Goal: Navigation & Orientation: Find specific page/section

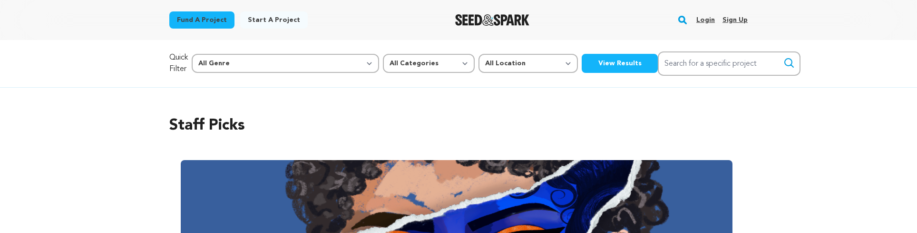
click at [704, 22] on link "Login" at bounding box center [705, 19] width 19 height 15
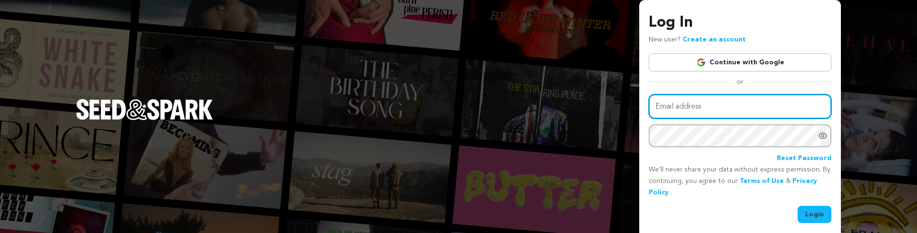
click at [667, 109] on input "Email address" at bounding box center [740, 106] width 183 height 24
type input "grant@sideswipemedia.com"
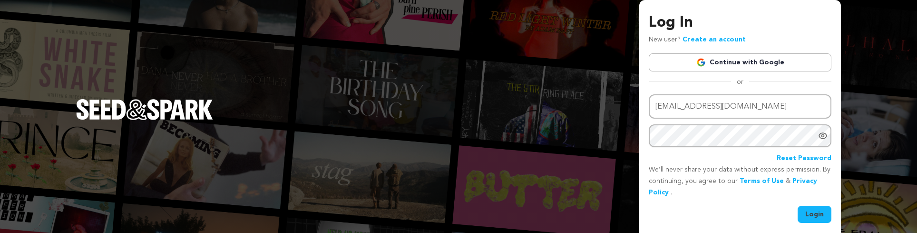
click at [816, 210] on button "Login" at bounding box center [815, 213] width 34 height 17
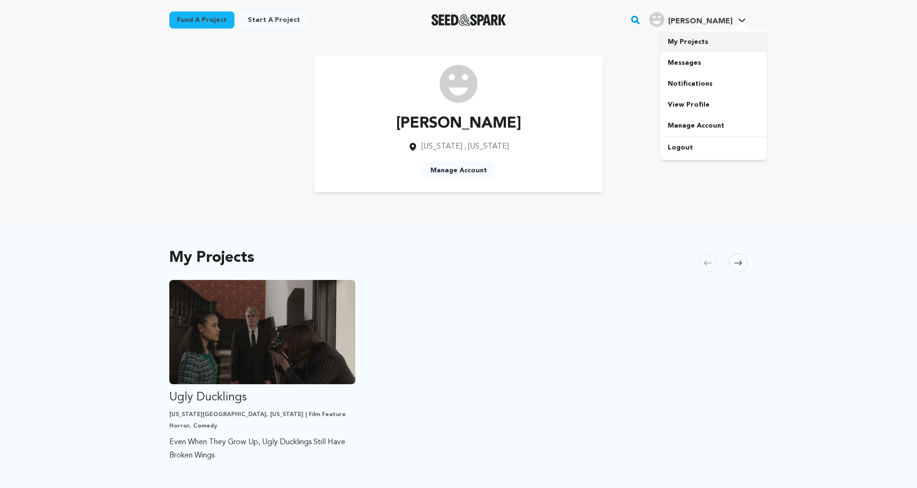
click at [692, 40] on link "My Projects" at bounding box center [713, 41] width 107 height 21
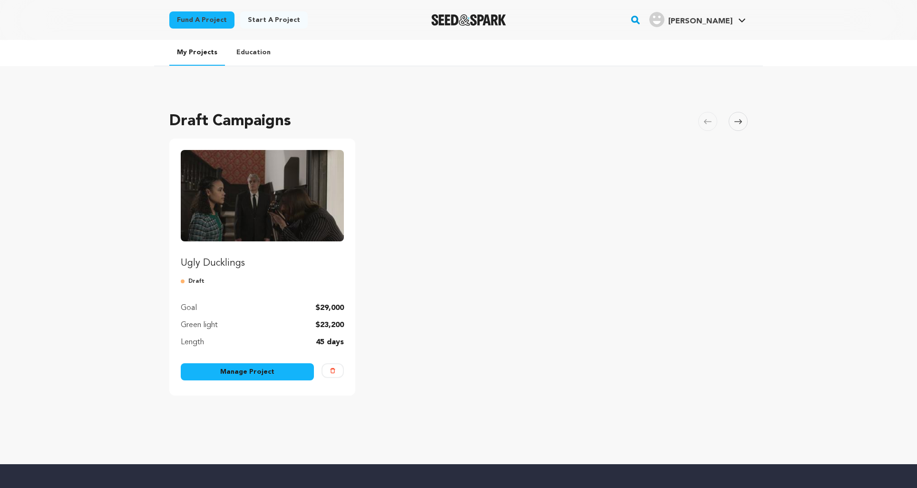
click at [255, 199] on img "Fund Ugly Ducklings" at bounding box center [262, 195] width 163 height 91
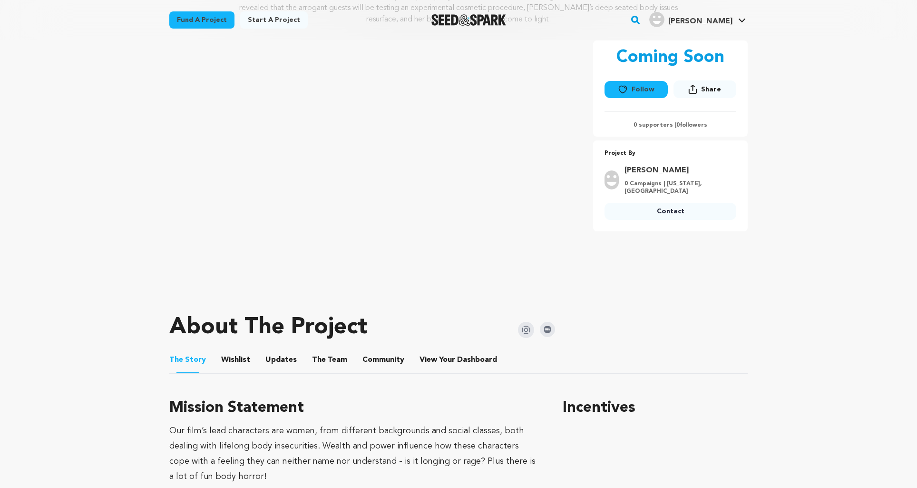
scroll to position [157, 0]
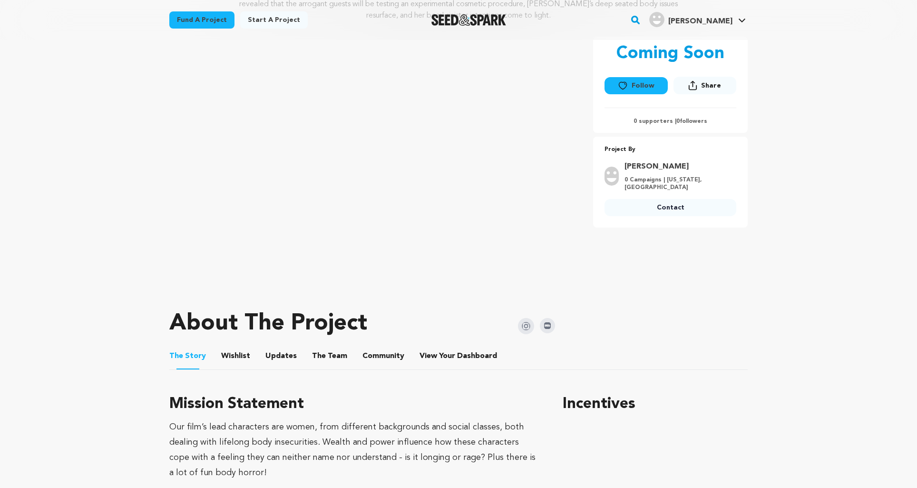
click at [232, 350] on button "Wishlist" at bounding box center [236, 357] width 23 height 23
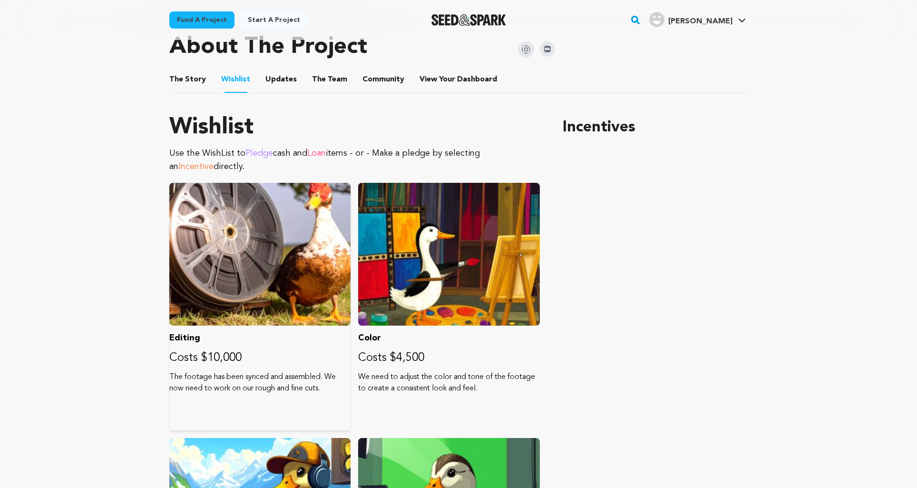
scroll to position [434, 0]
click at [285, 80] on button "Updates" at bounding box center [281, 80] width 23 height 23
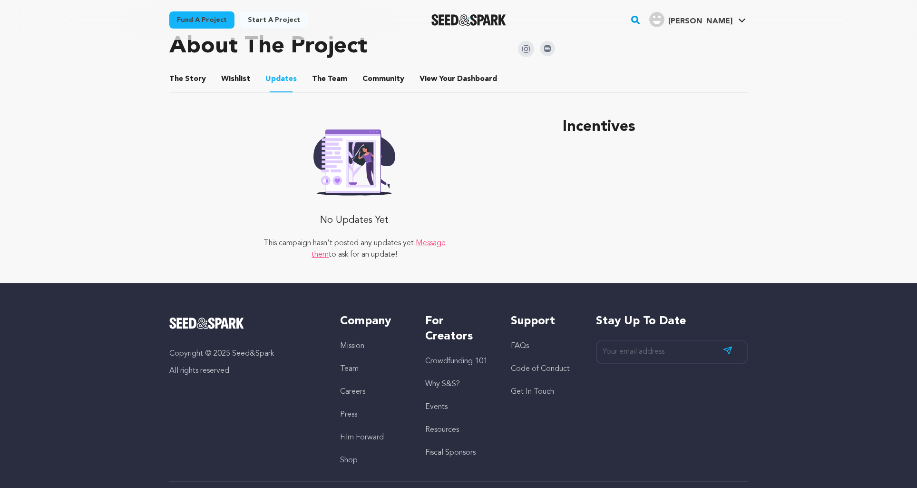
click at [318, 80] on button "The Team" at bounding box center [329, 80] width 23 height 23
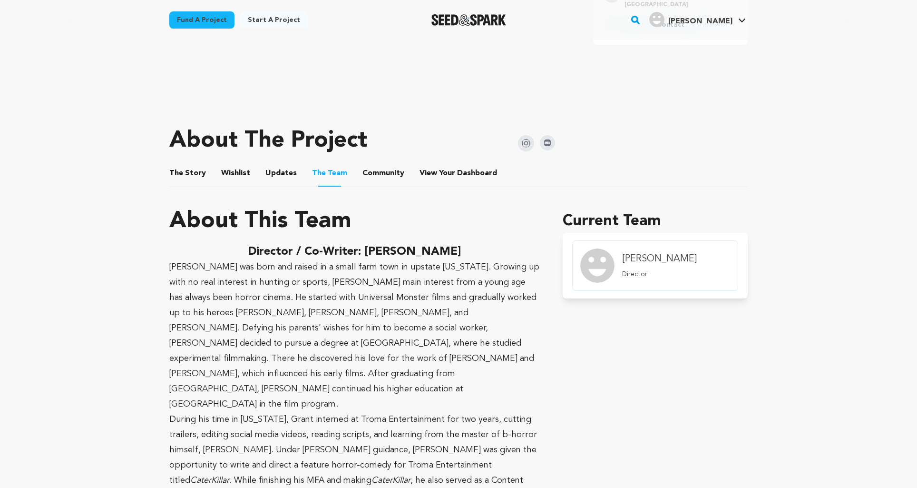
scroll to position [418, 0]
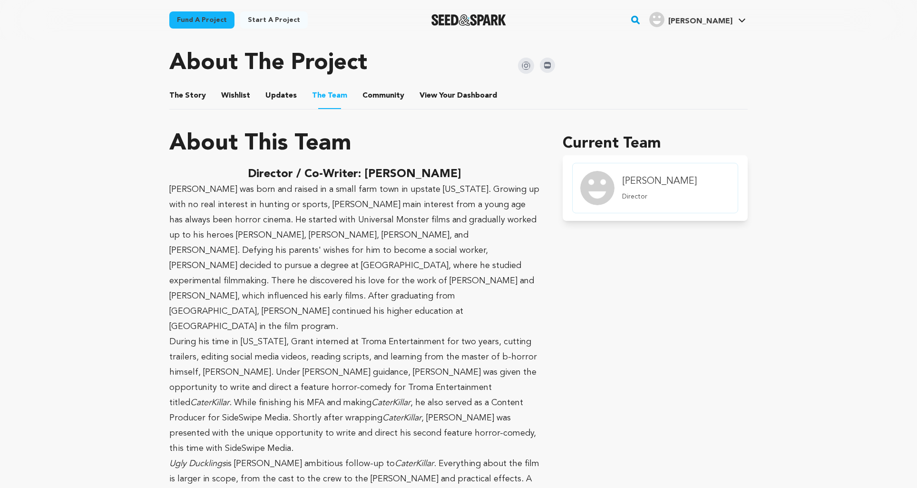
click at [377, 96] on button "Community" at bounding box center [383, 97] width 23 height 23
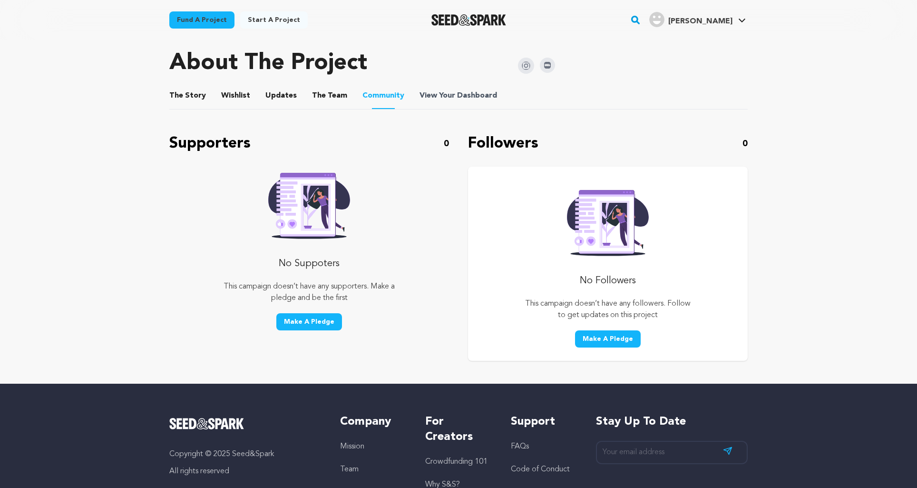
click at [460, 98] on span "Dashboard" at bounding box center [477, 95] width 40 height 11
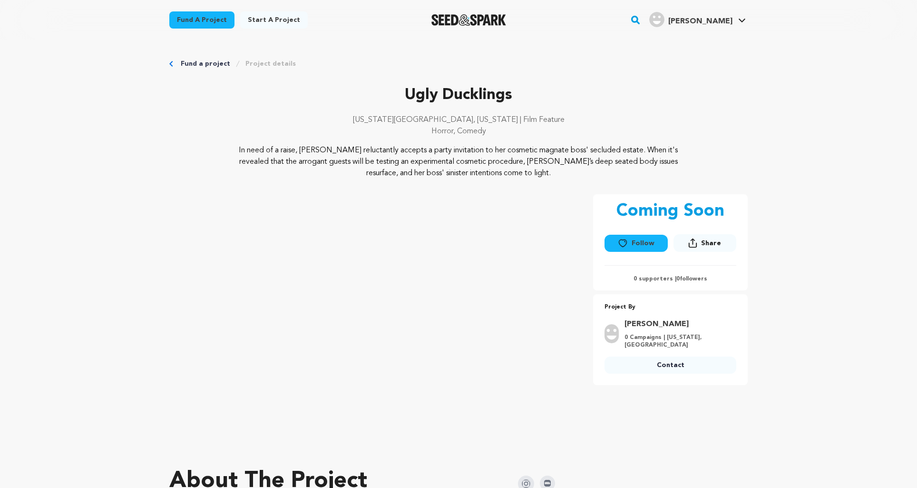
scroll to position [418, 0]
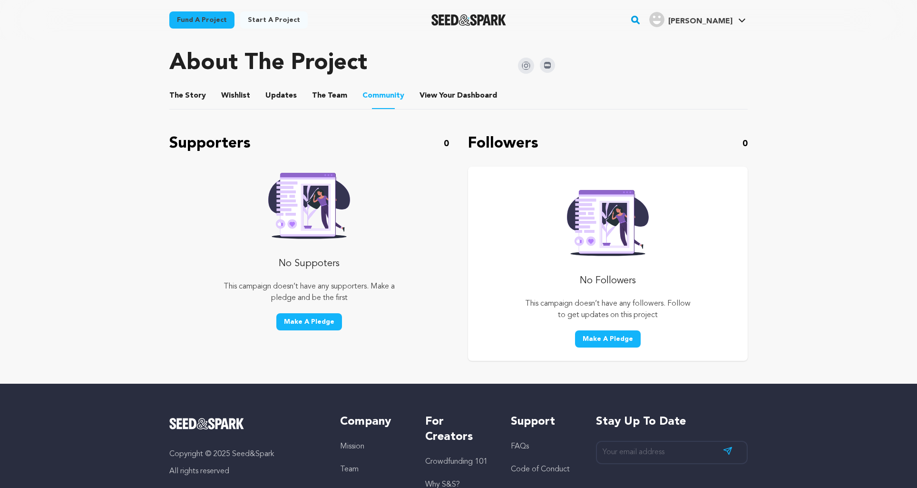
click at [224, 65] on h1 "About The Project" at bounding box center [268, 63] width 198 height 23
click at [321, 95] on button "The Team" at bounding box center [329, 97] width 23 height 23
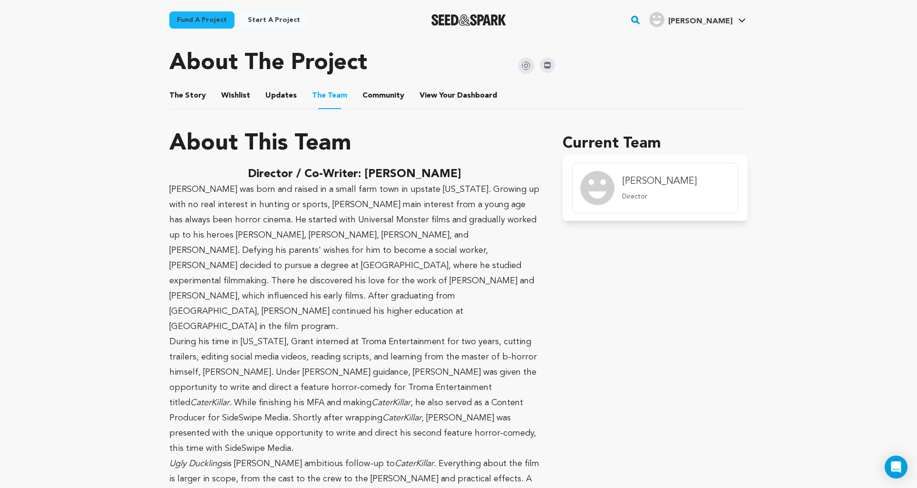
click at [372, 95] on button "Community" at bounding box center [383, 97] width 23 height 23
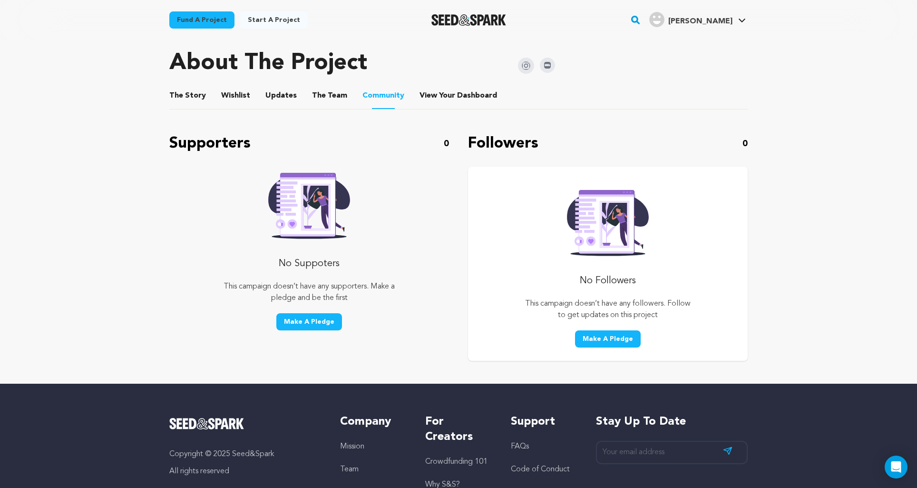
click at [712, 18] on span "[PERSON_NAME]" at bounding box center [700, 22] width 64 height 8
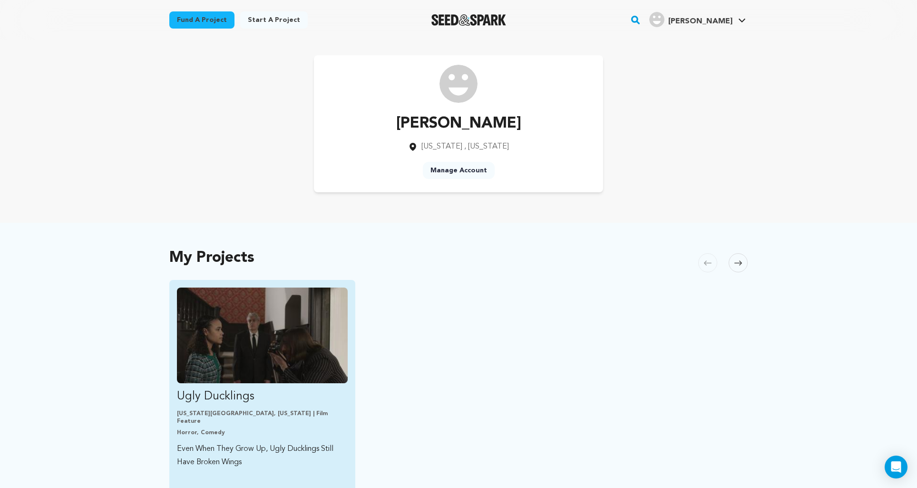
click at [290, 342] on img "Fund Ugly Ducklings" at bounding box center [262, 335] width 171 height 96
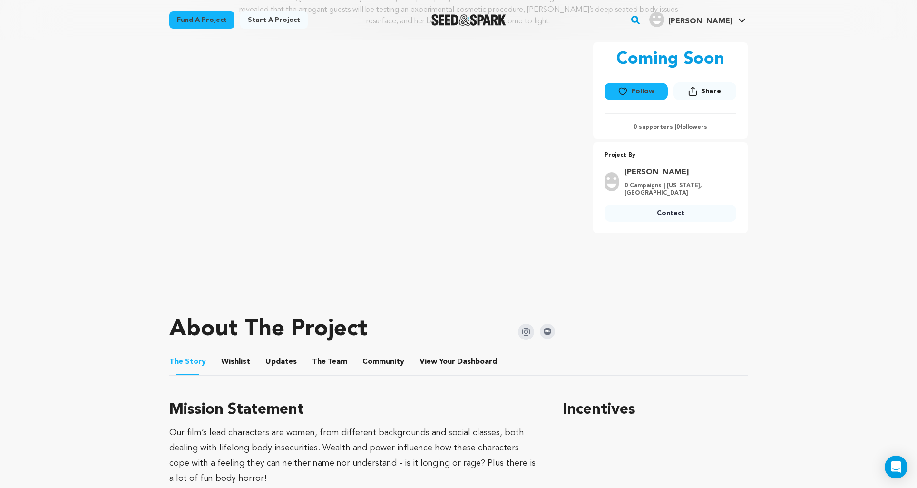
scroll to position [205, 0]
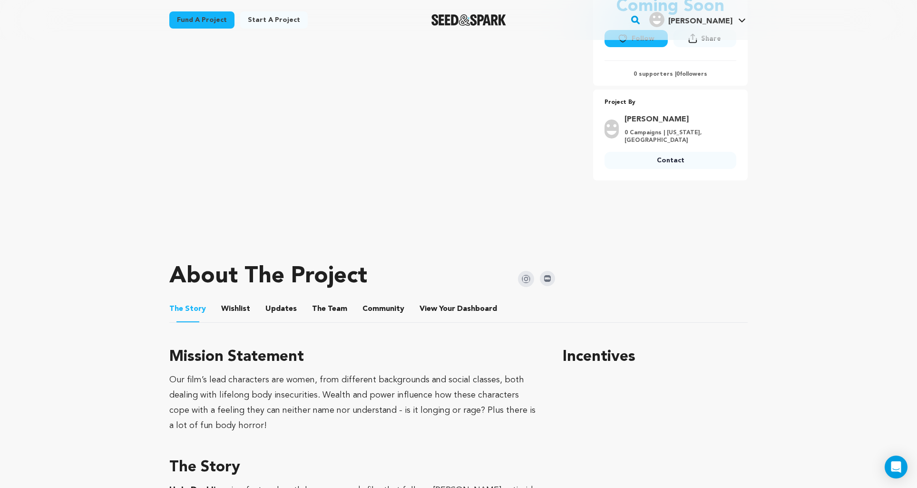
click at [324, 309] on button "The Team" at bounding box center [329, 310] width 23 height 23
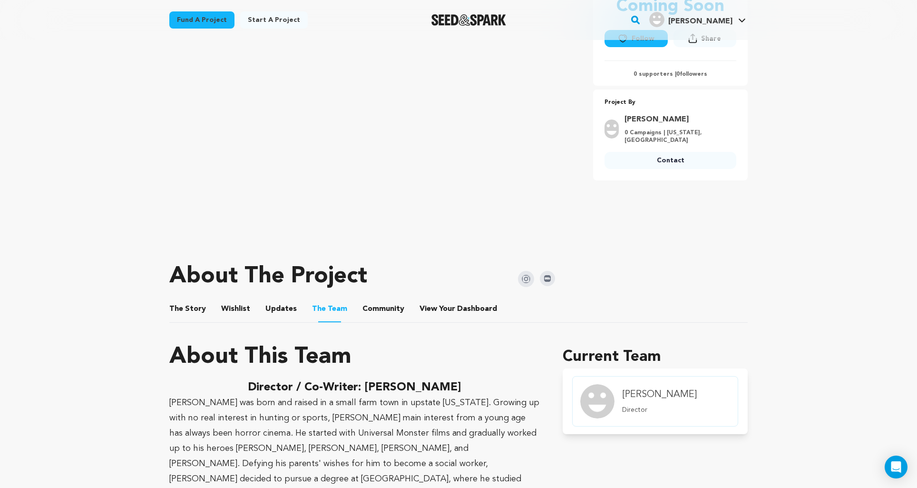
click at [377, 305] on button "Community" at bounding box center [383, 310] width 23 height 23
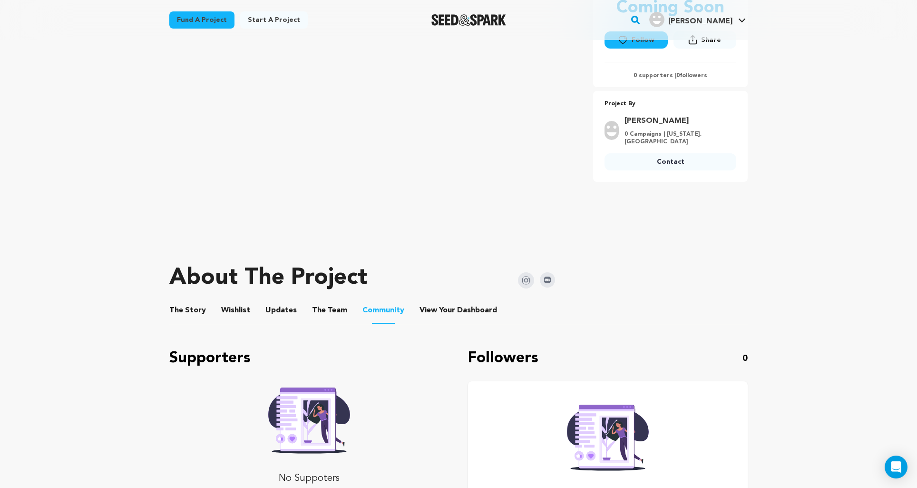
click at [272, 310] on button "Updates" at bounding box center [281, 312] width 23 height 23
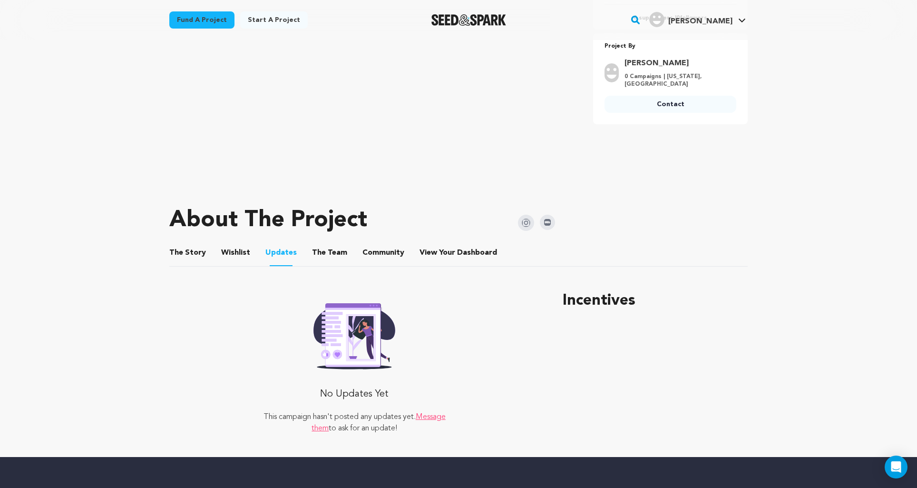
scroll to position [228, 0]
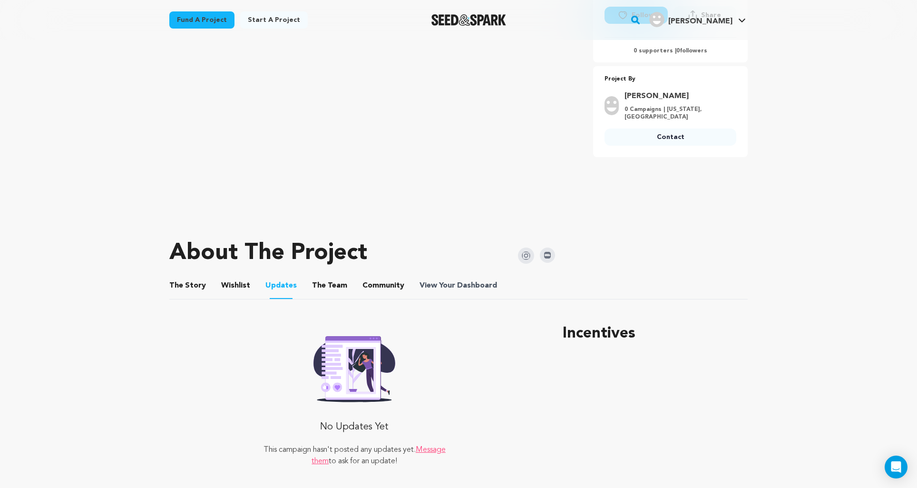
click at [457, 291] on span "Dashboard" at bounding box center [477, 285] width 40 height 11
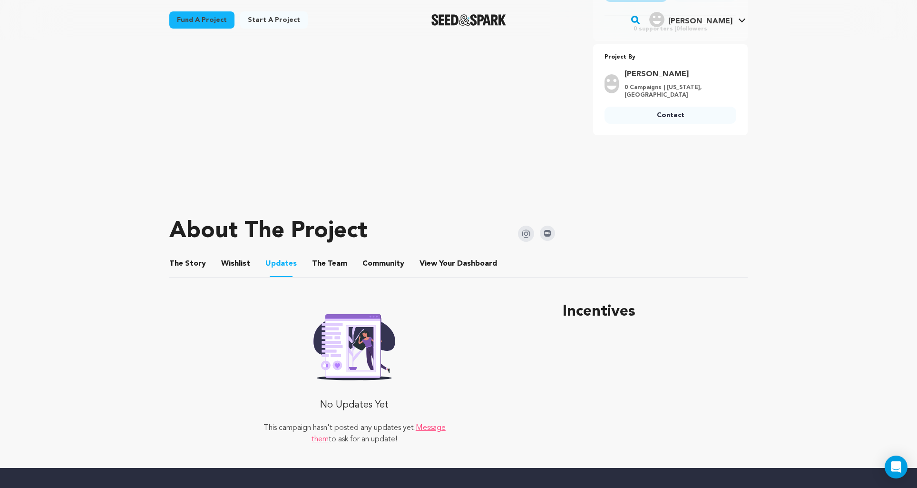
click at [327, 264] on button "The Team" at bounding box center [329, 265] width 23 height 23
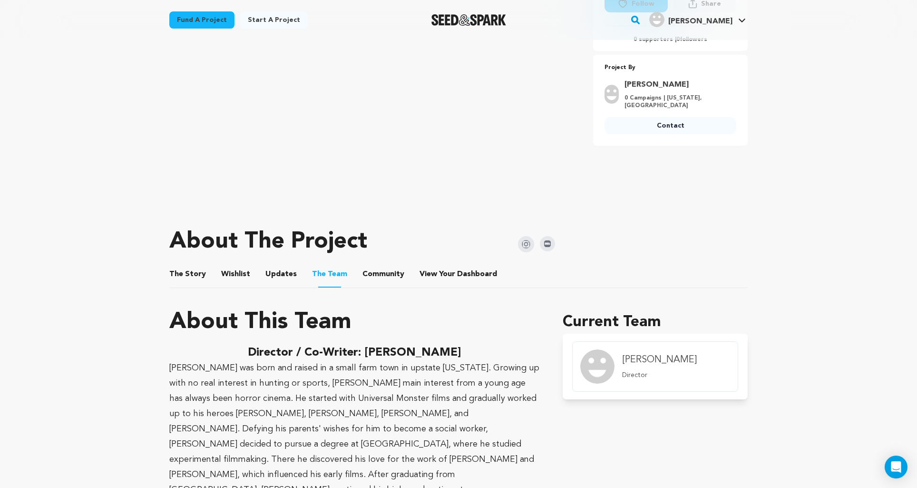
scroll to position [252, 0]
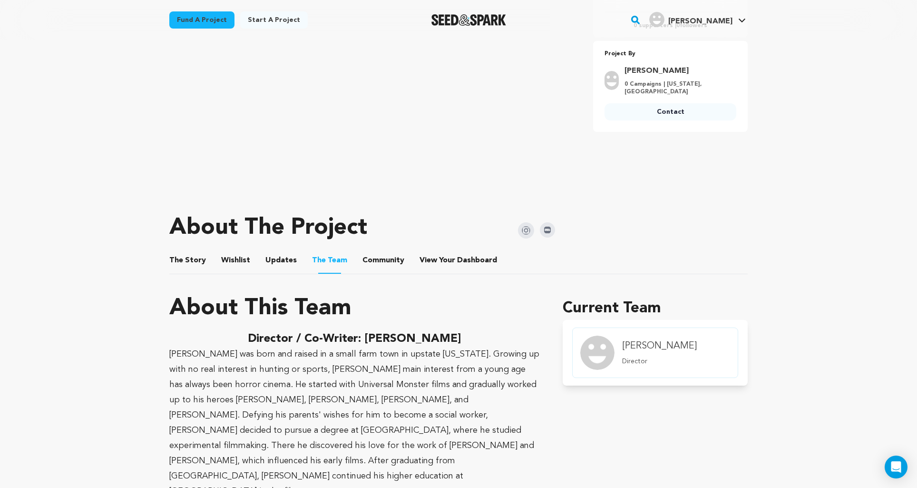
click at [244, 259] on button "Wishlist" at bounding box center [236, 262] width 23 height 23
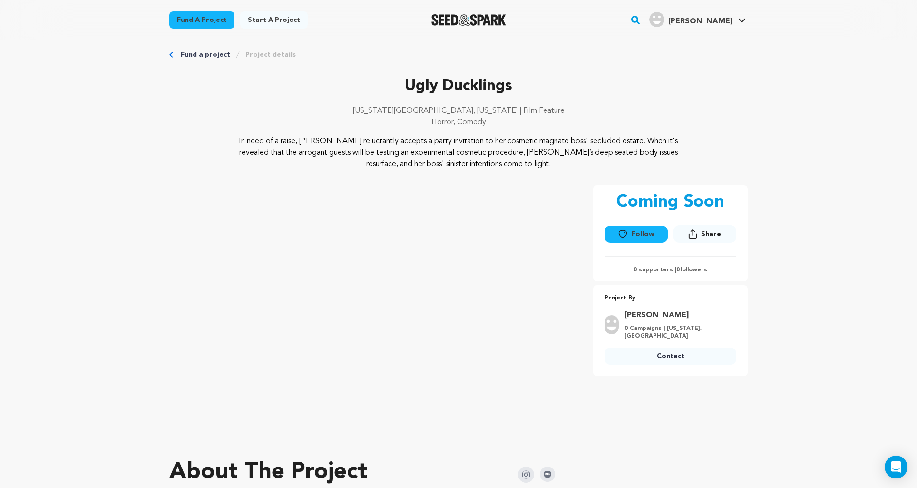
scroll to position [8, 0]
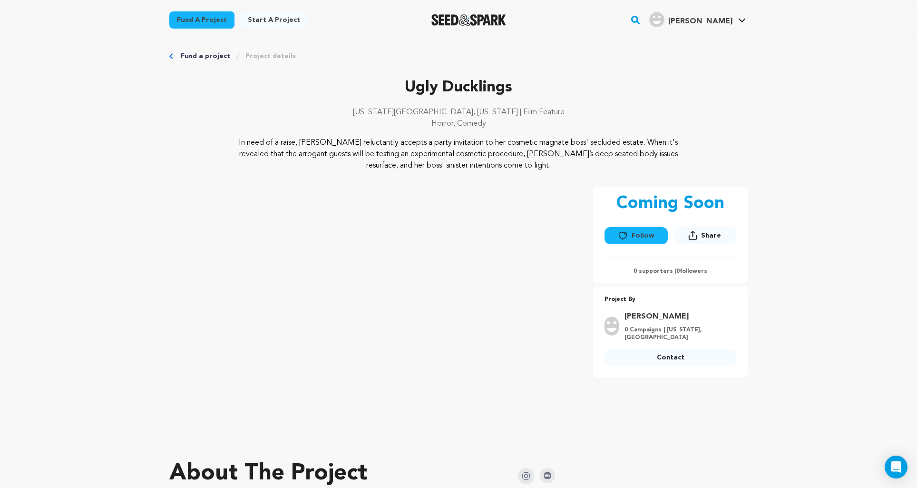
click at [706, 22] on span "[PERSON_NAME]" at bounding box center [700, 22] width 64 height 8
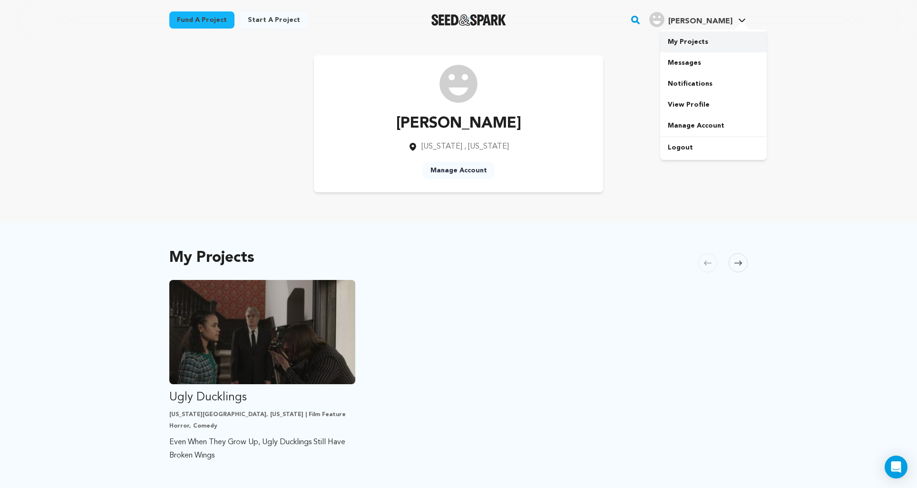
click at [688, 40] on link "My Projects" at bounding box center [713, 41] width 107 height 21
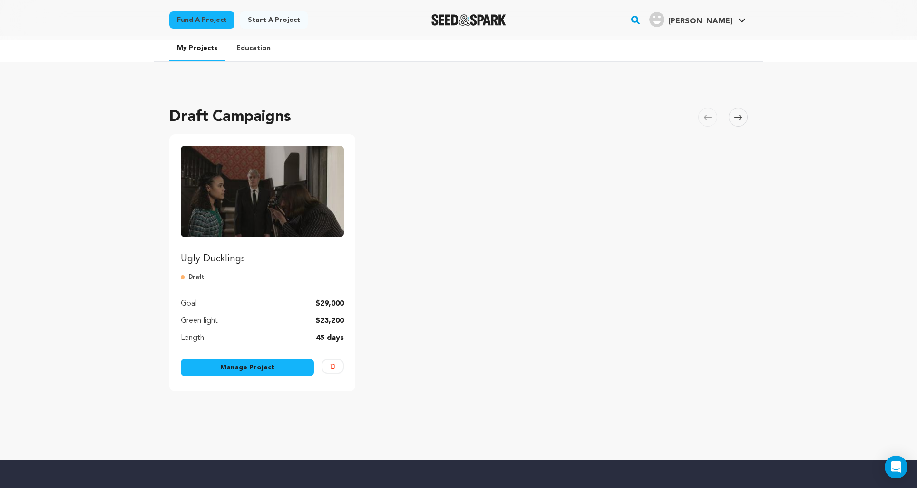
click at [299, 223] on img "Fund Ugly Ducklings" at bounding box center [262, 191] width 163 height 91
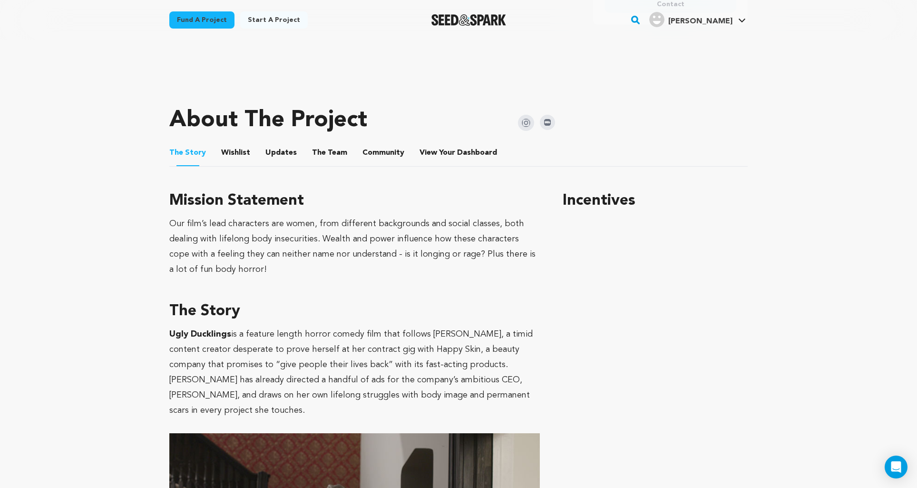
scroll to position [350, 0]
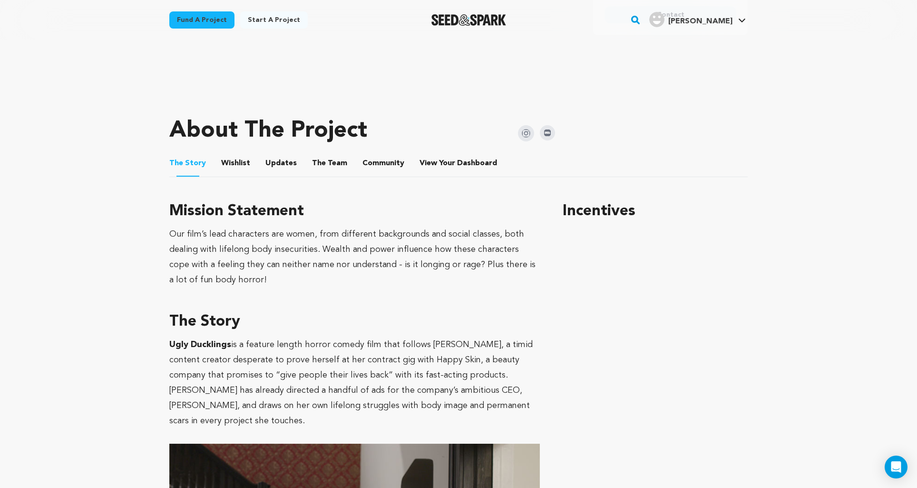
click at [233, 163] on button "Wishlist" at bounding box center [236, 165] width 23 height 23
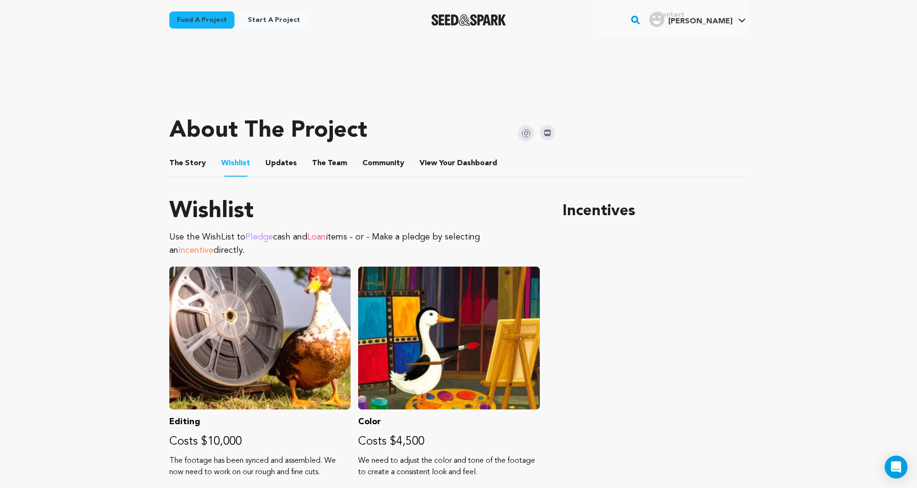
click at [287, 170] on button "Updates" at bounding box center [281, 165] width 23 height 23
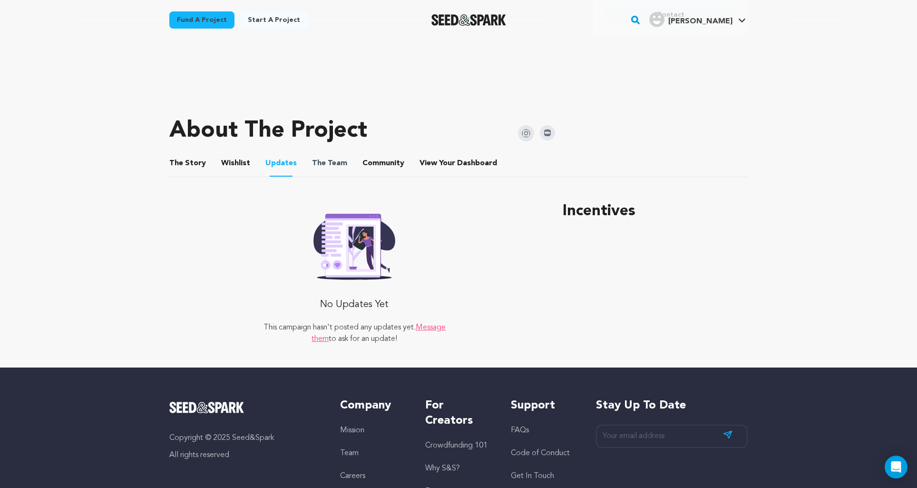
click at [336, 164] on span "The Team" at bounding box center [329, 162] width 35 height 11
click at [389, 163] on span "Community" at bounding box center [383, 162] width 42 height 11
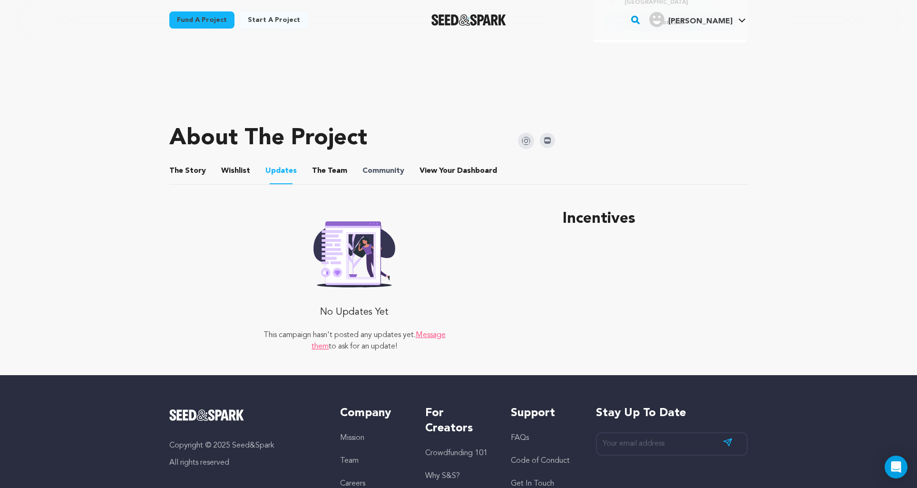
click at [390, 163] on li "Community Community" at bounding box center [383, 170] width 42 height 27
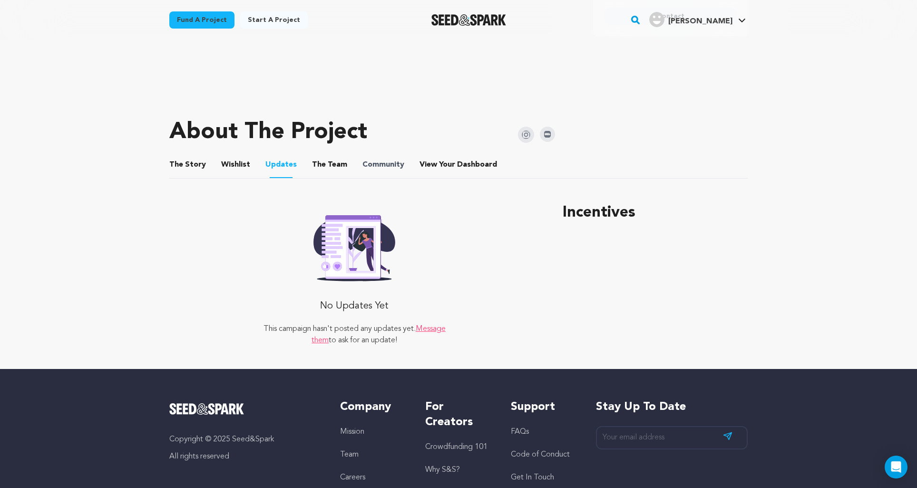
click at [390, 163] on span "Community" at bounding box center [383, 164] width 42 height 11
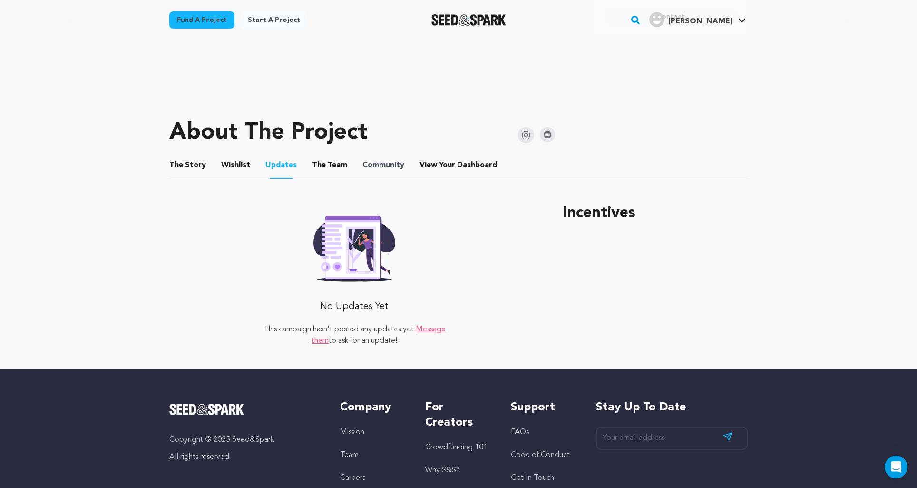
scroll to position [350, 0]
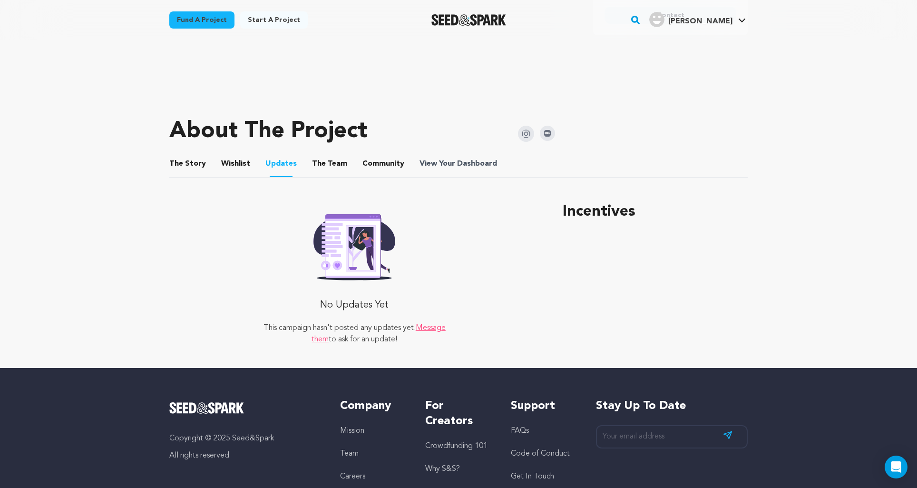
click at [469, 167] on span "Dashboard" at bounding box center [477, 163] width 40 height 11
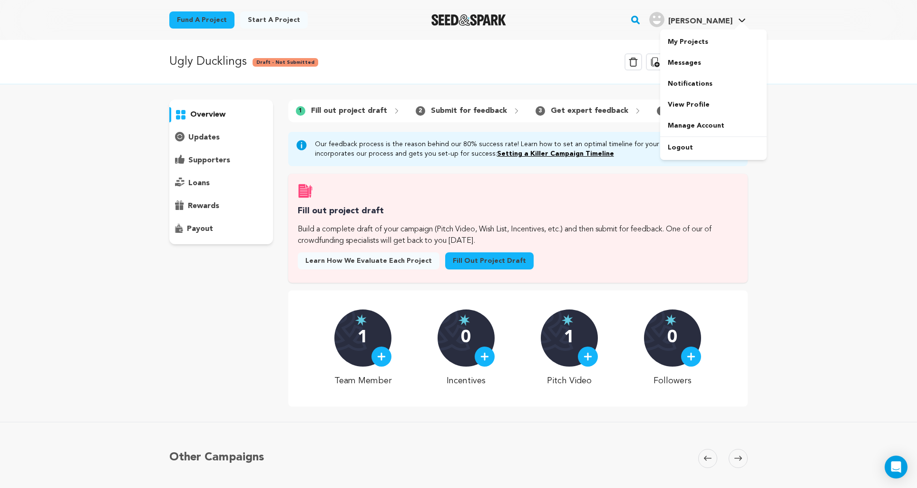
click at [720, 24] on span "[PERSON_NAME]" at bounding box center [700, 22] width 64 height 8
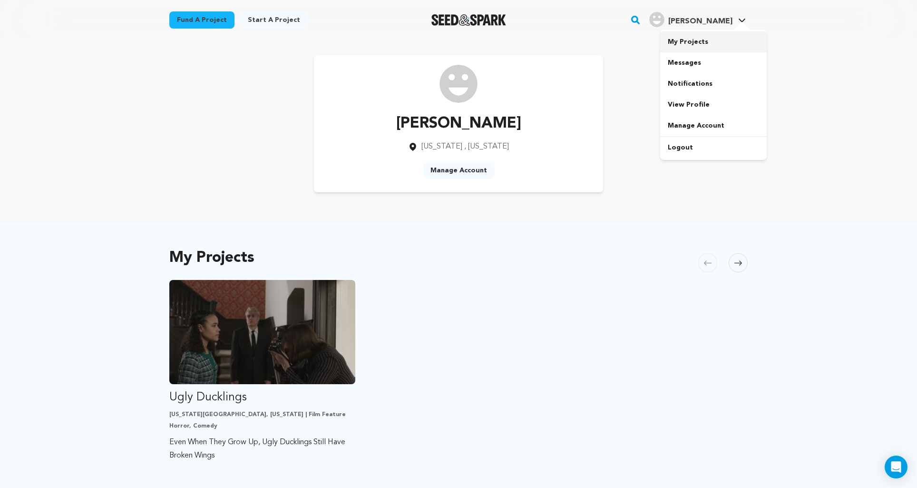
click at [691, 41] on link "My Projects" at bounding box center [713, 41] width 107 height 21
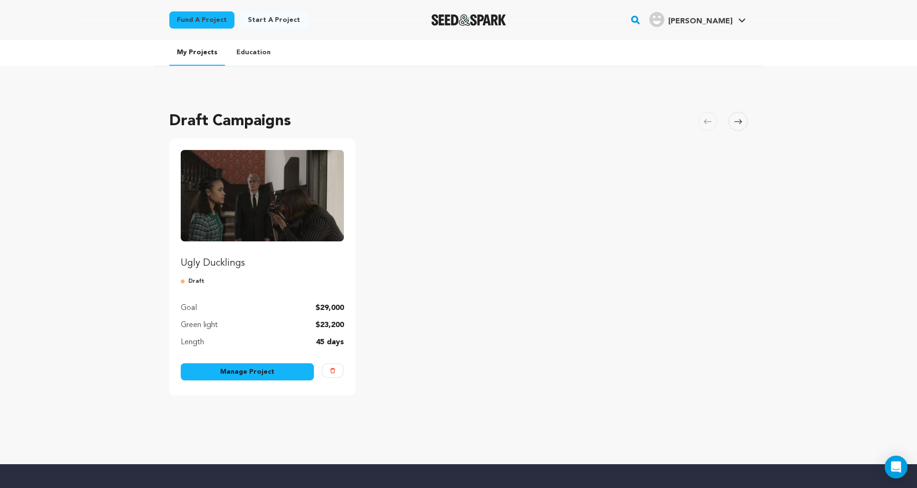
click at [282, 209] on img "Fund Ugly Ducklings" at bounding box center [262, 195] width 163 height 91
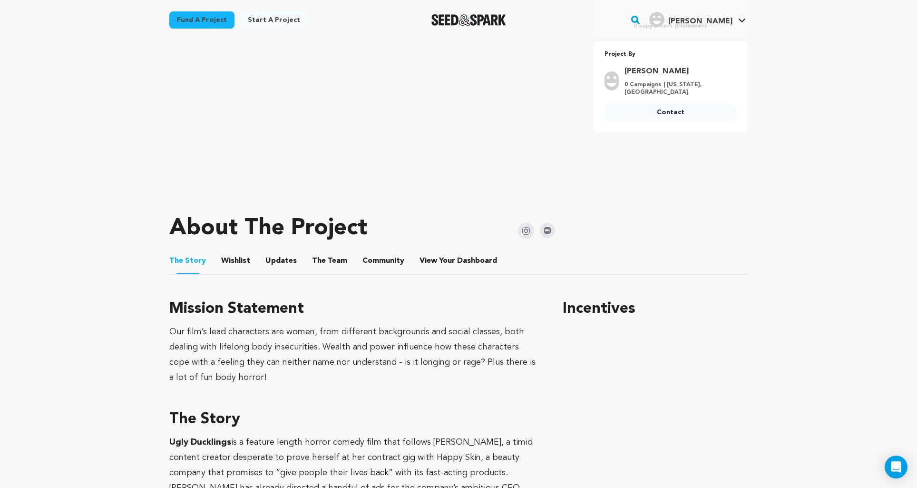
scroll to position [254, 0]
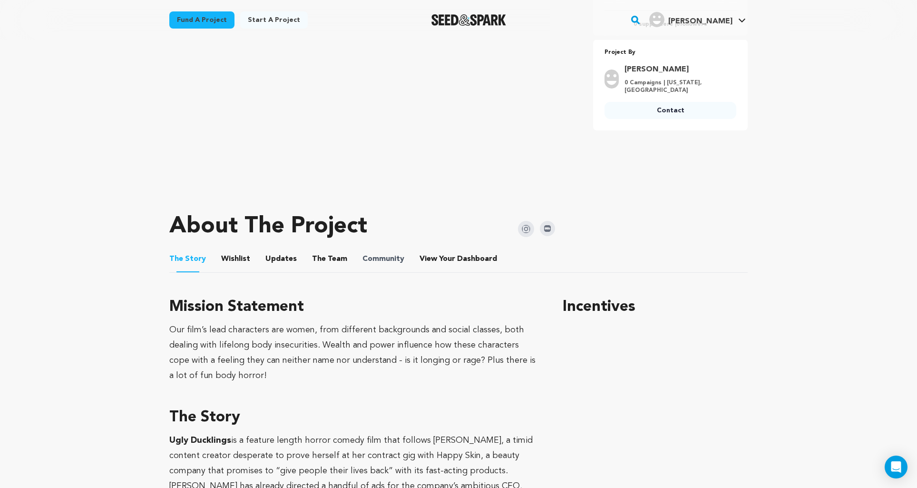
click at [389, 261] on span "Community" at bounding box center [383, 258] width 42 height 11
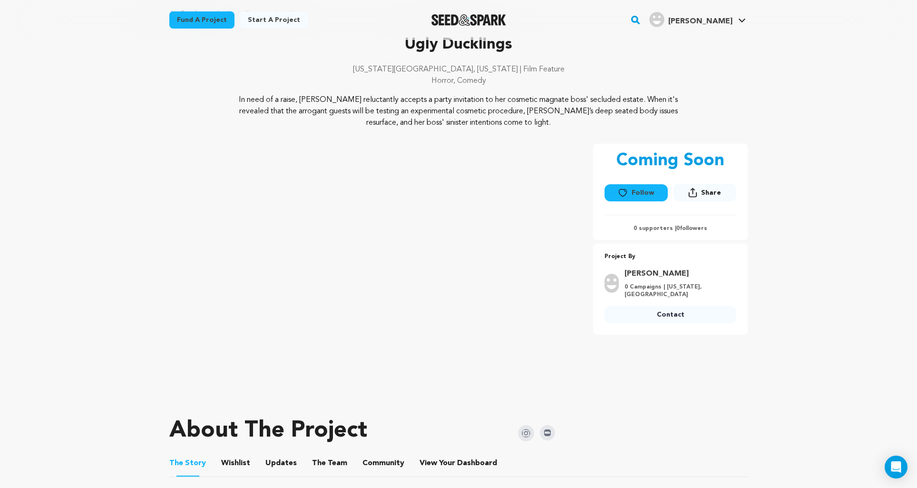
scroll to position [0, 0]
